Goal: Task Accomplishment & Management: Use online tool/utility

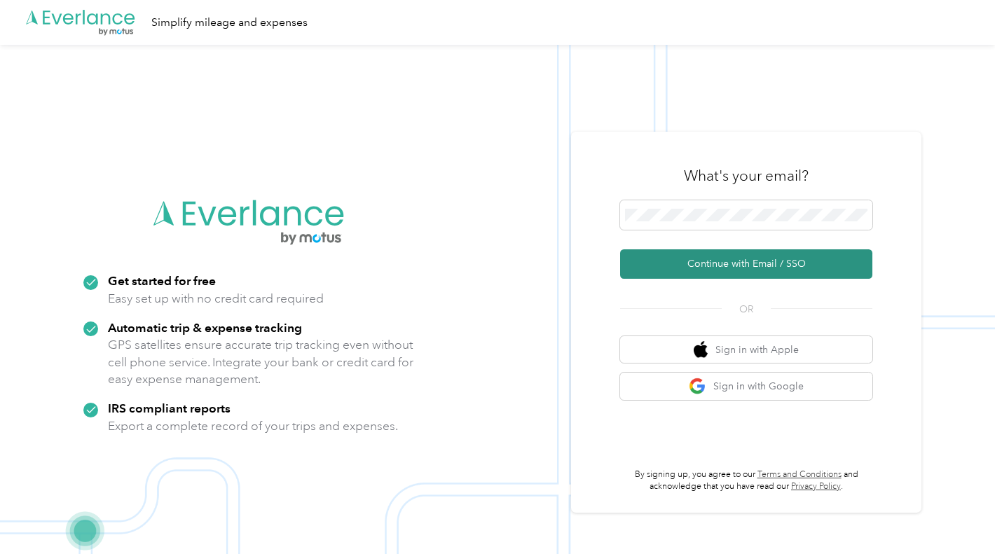
click at [679, 261] on button "Continue with Email / SSO" at bounding box center [746, 263] width 252 height 29
click at [714, 264] on button "Continue with Email / SSO" at bounding box center [746, 263] width 252 height 29
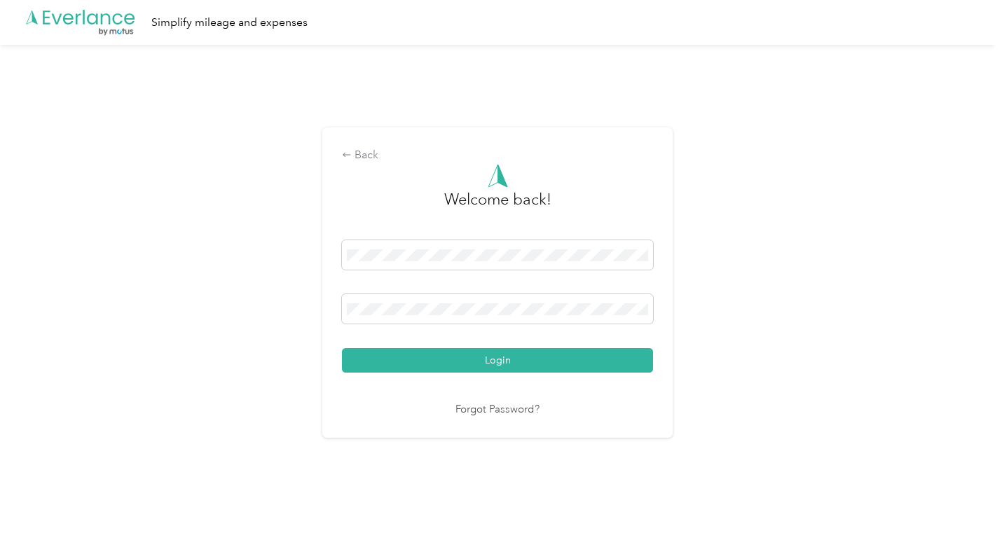
click at [508, 362] on button "Login" at bounding box center [497, 360] width 311 height 25
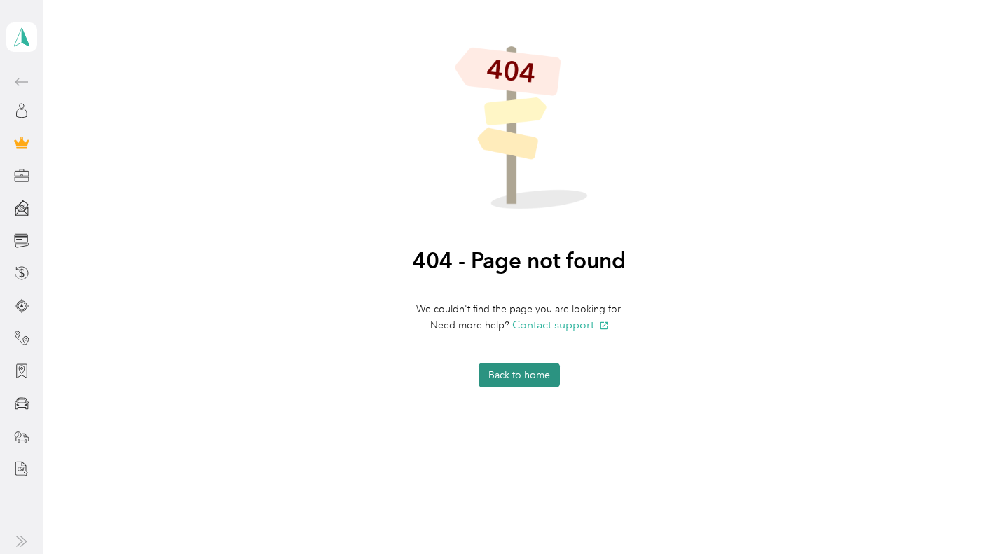
click at [525, 369] on button "Back to home" at bounding box center [518, 375] width 81 height 25
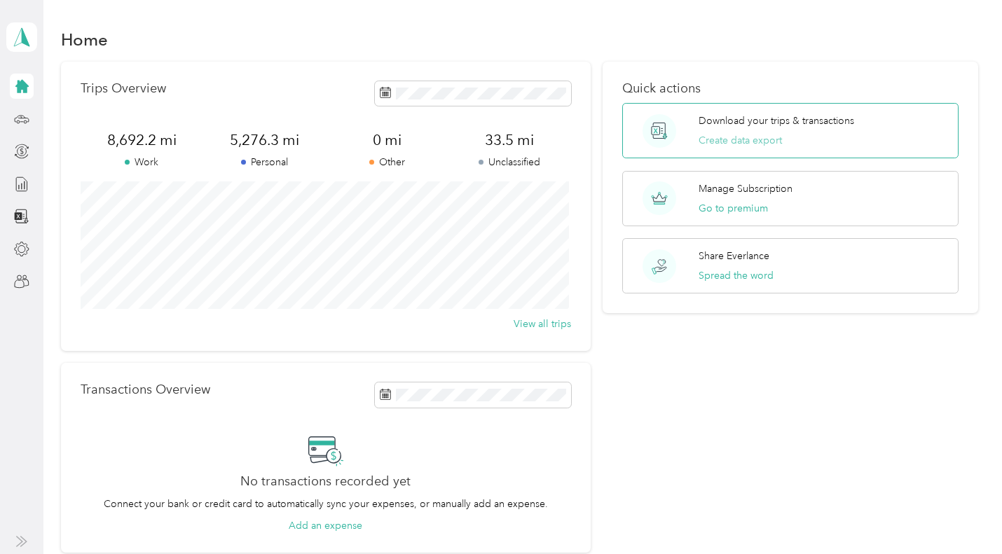
click at [759, 137] on button "Create data export" at bounding box center [739, 140] width 83 height 15
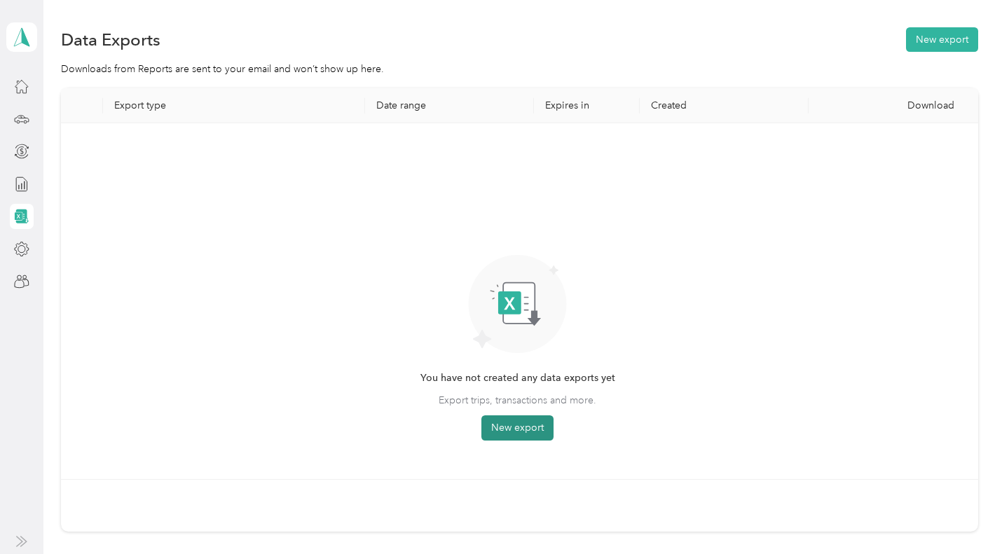
click at [541, 422] on button "New export" at bounding box center [517, 427] width 72 height 25
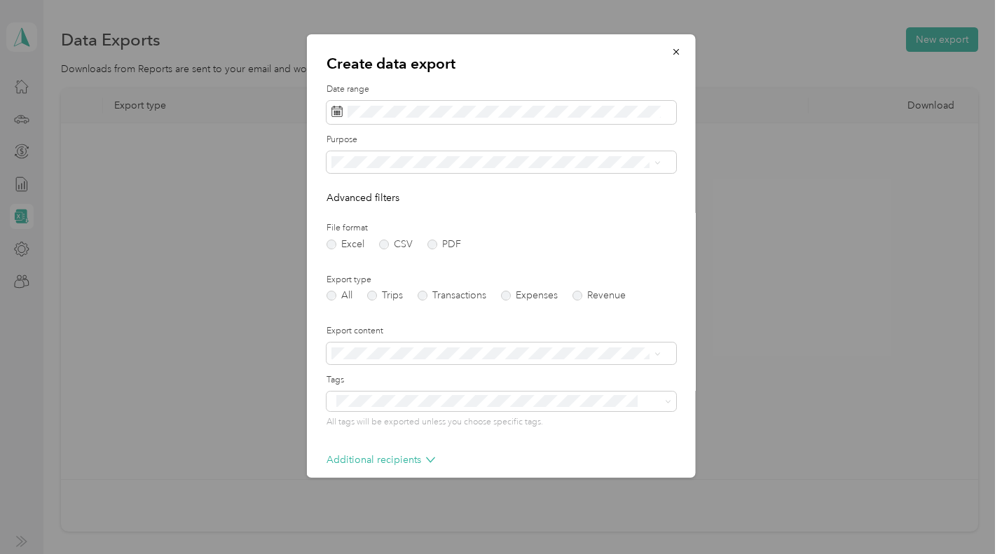
click at [355, 188] on li "All" at bounding box center [495, 186] width 339 height 25
click at [370, 298] on label "Trips" at bounding box center [385, 296] width 36 height 10
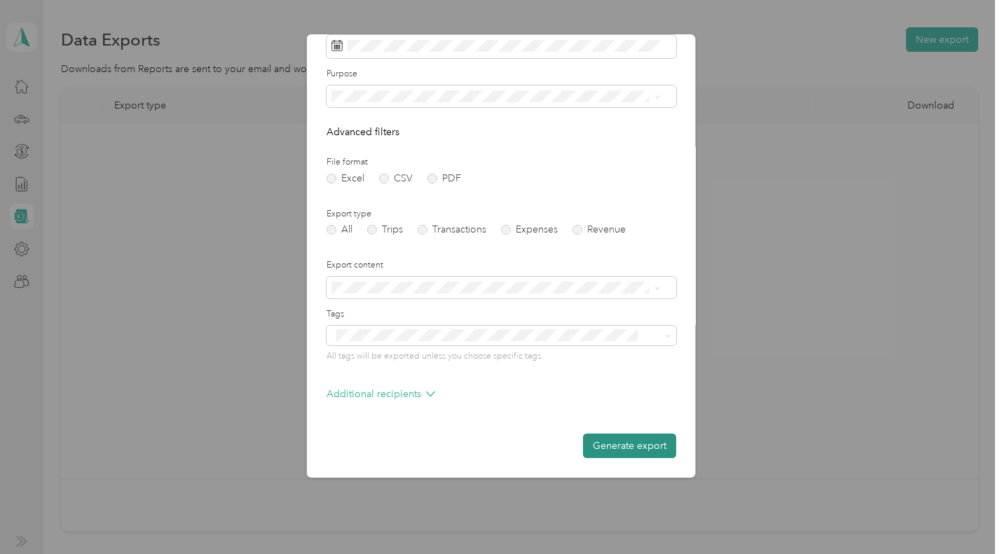
click at [620, 444] on button "Generate export" at bounding box center [629, 446] width 93 height 25
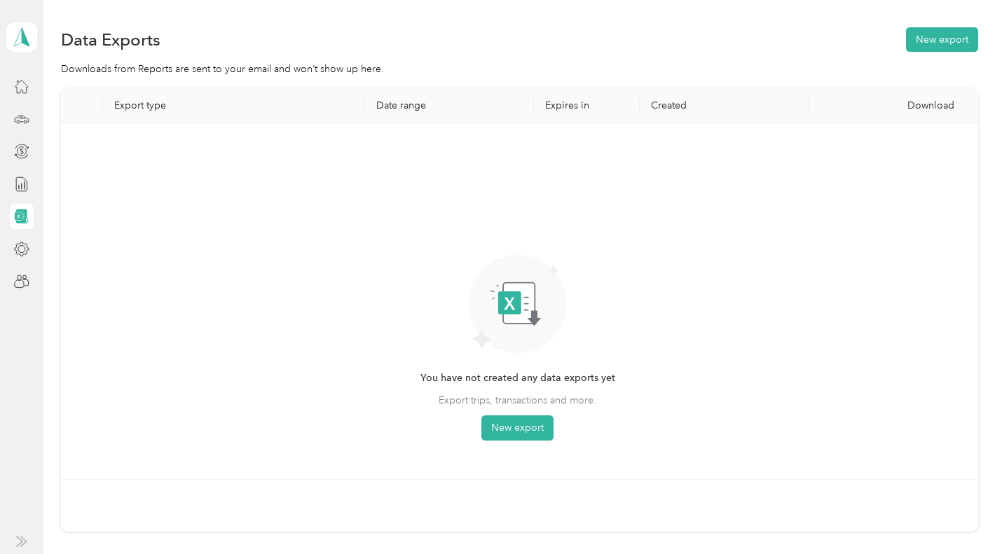
click at [778, 178] on div "You have not created any data exports yet Export trips, transactions and more. …" at bounding box center [517, 300] width 891 height 333
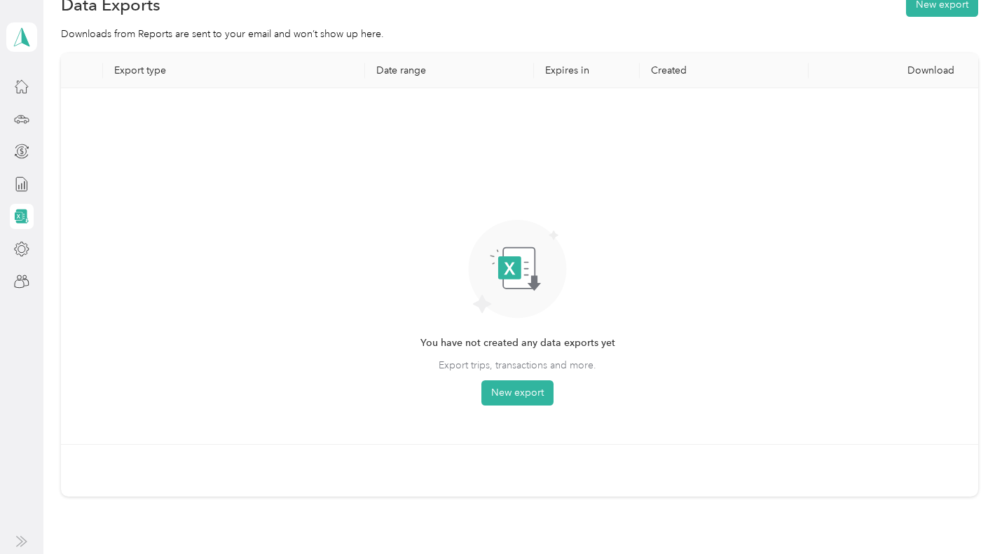
scroll to position [0, 0]
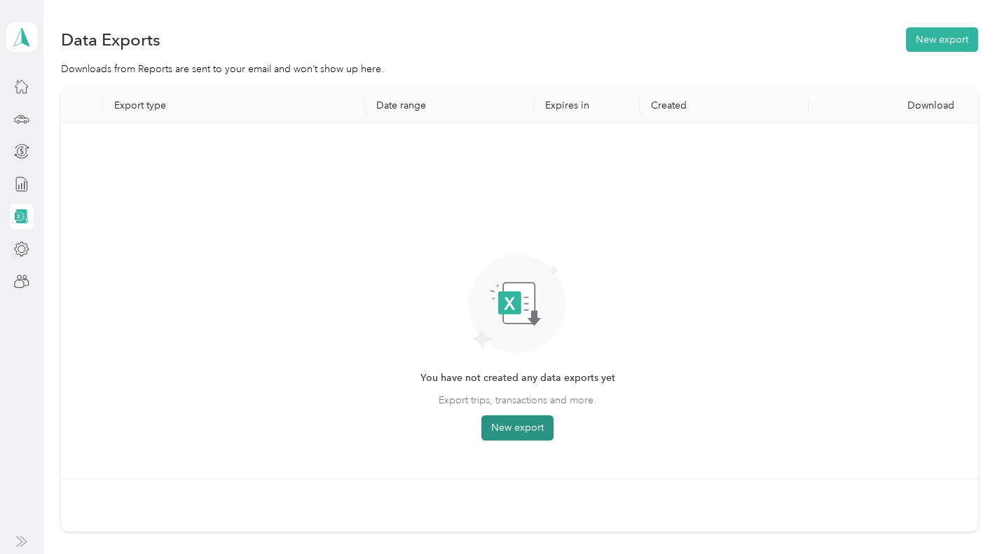
click at [515, 420] on button "New export" at bounding box center [517, 427] width 72 height 25
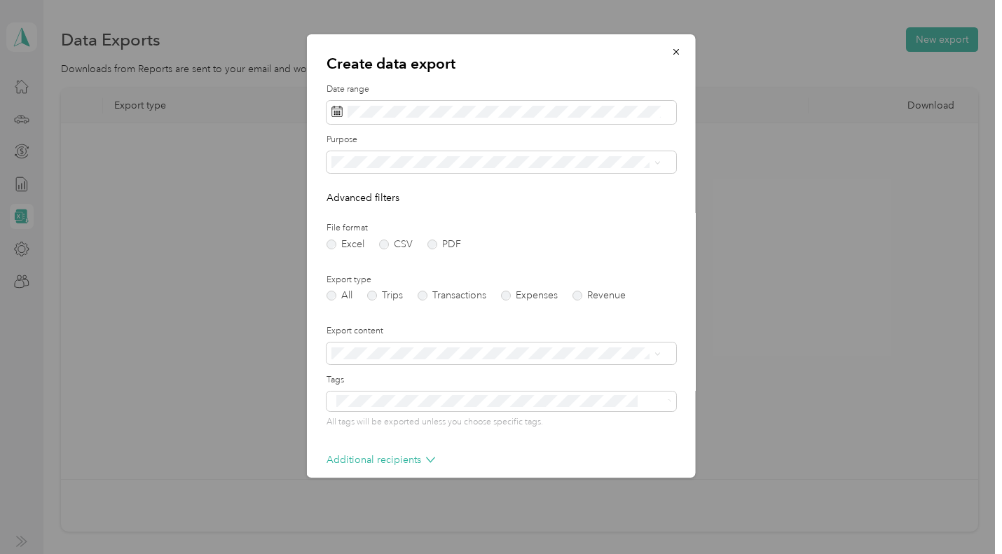
click at [373, 289] on div "Export type All Trips Transactions Expenses Revenue" at bounding box center [501, 287] width 350 height 27
click at [373, 292] on label "Trips" at bounding box center [385, 296] width 36 height 10
click at [671, 51] on icon "button" at bounding box center [676, 52] width 10 height 10
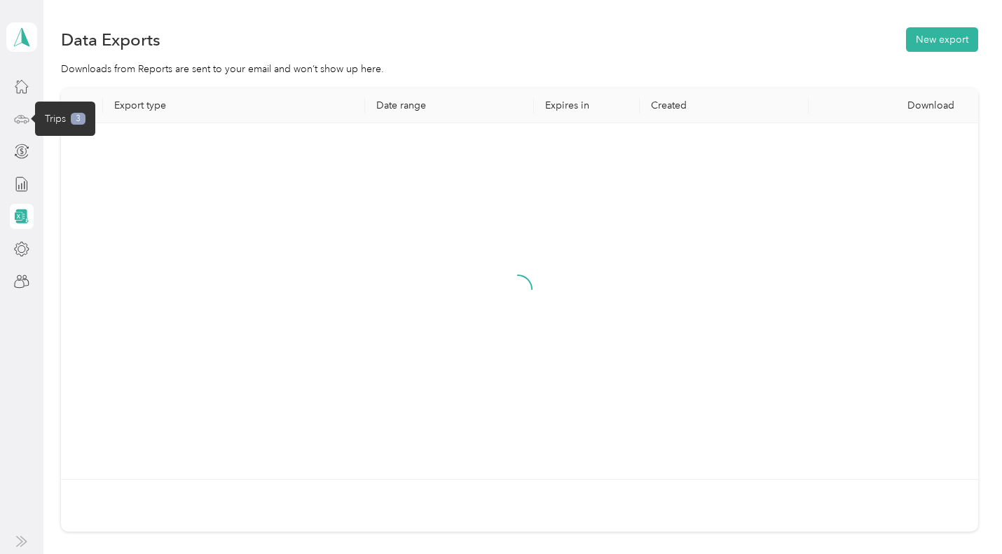
click at [25, 113] on icon at bounding box center [21, 118] width 15 height 15
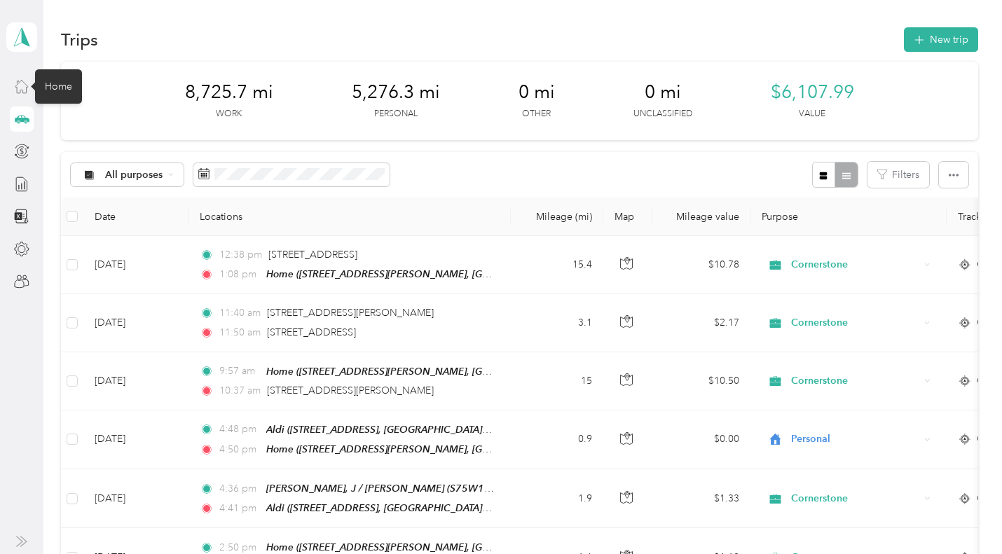
click at [20, 82] on icon at bounding box center [21, 85] width 15 height 15
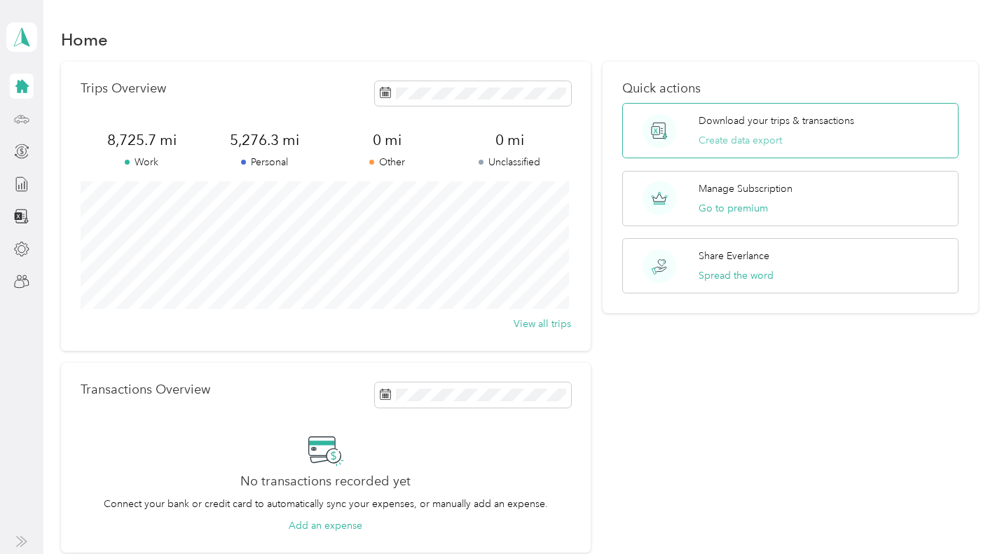
click at [746, 140] on button "Create data export" at bounding box center [739, 140] width 83 height 15
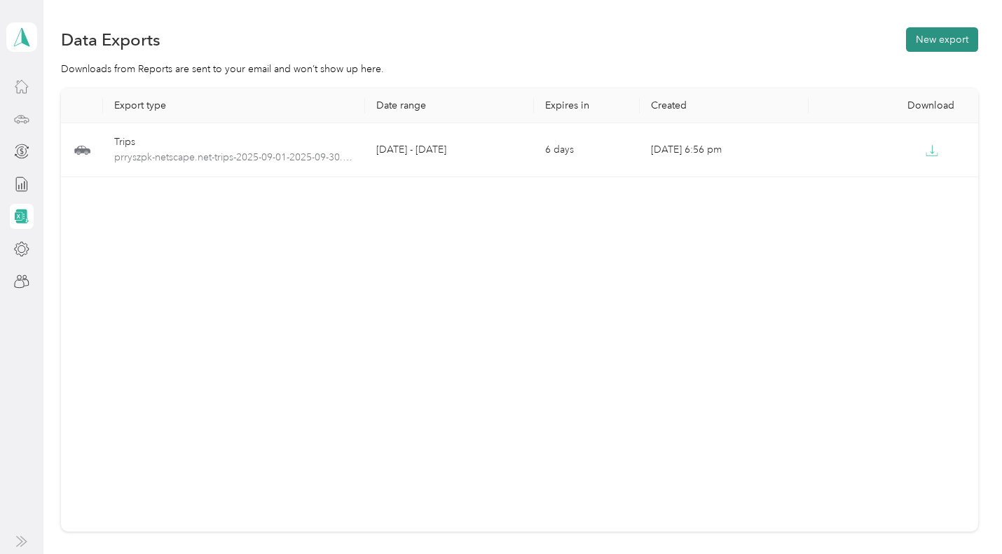
click at [934, 40] on button "New export" at bounding box center [942, 39] width 72 height 25
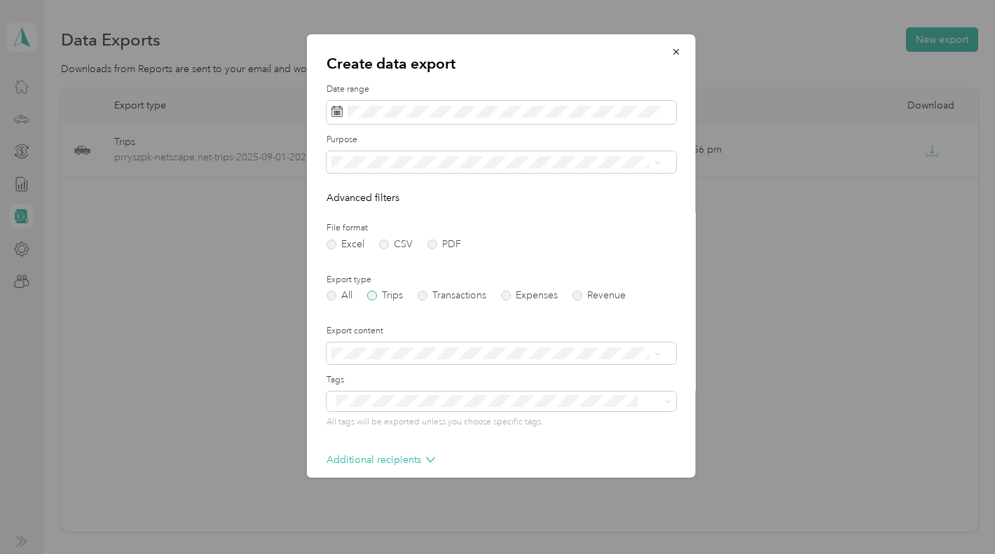
click at [375, 294] on label "Trips" at bounding box center [385, 296] width 36 height 10
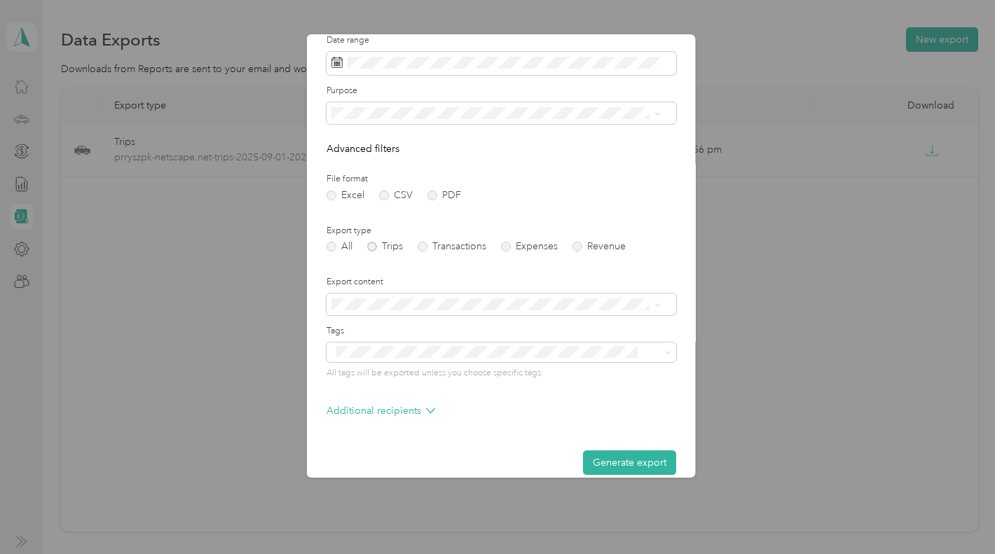
scroll to position [66, 0]
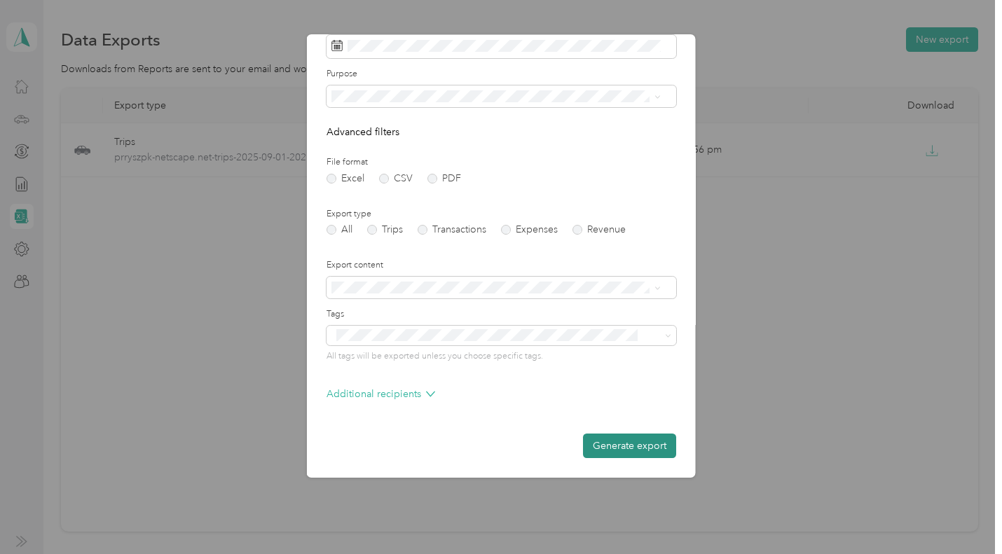
click at [625, 441] on button "Generate export" at bounding box center [629, 446] width 93 height 25
